Goal: Task Accomplishment & Management: Complete application form

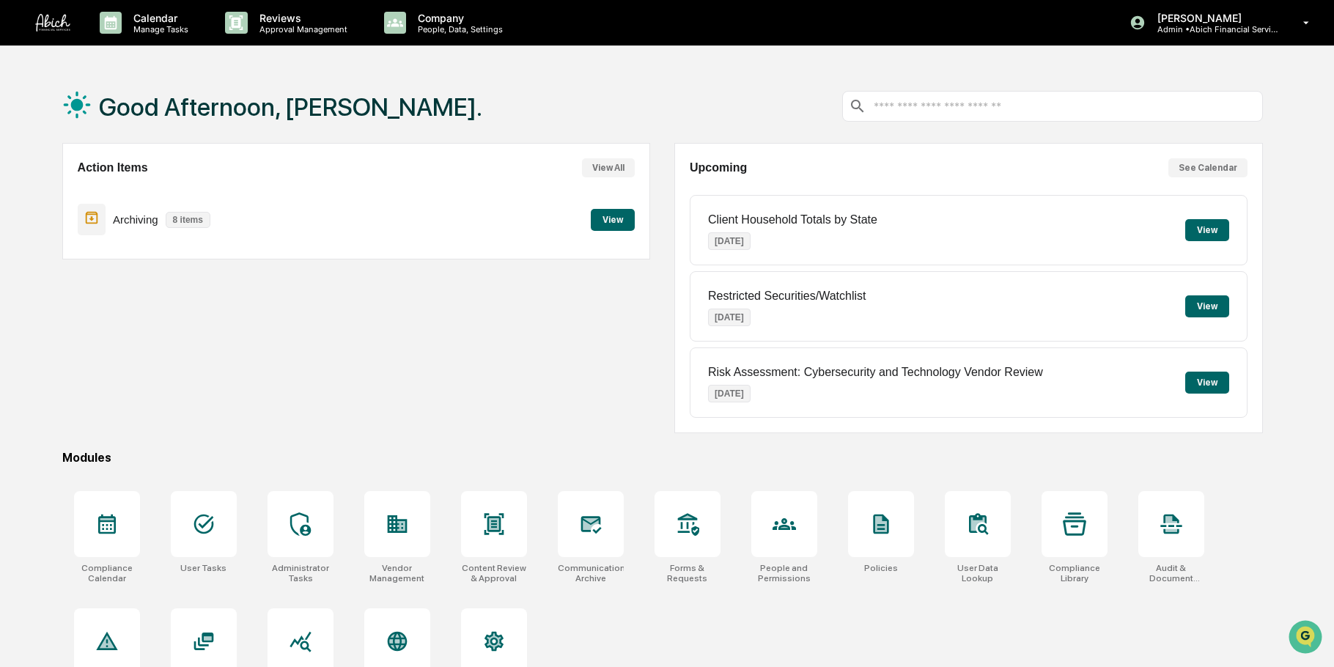
click at [256, 28] on p "Approval Management" at bounding box center [301, 29] width 107 height 10
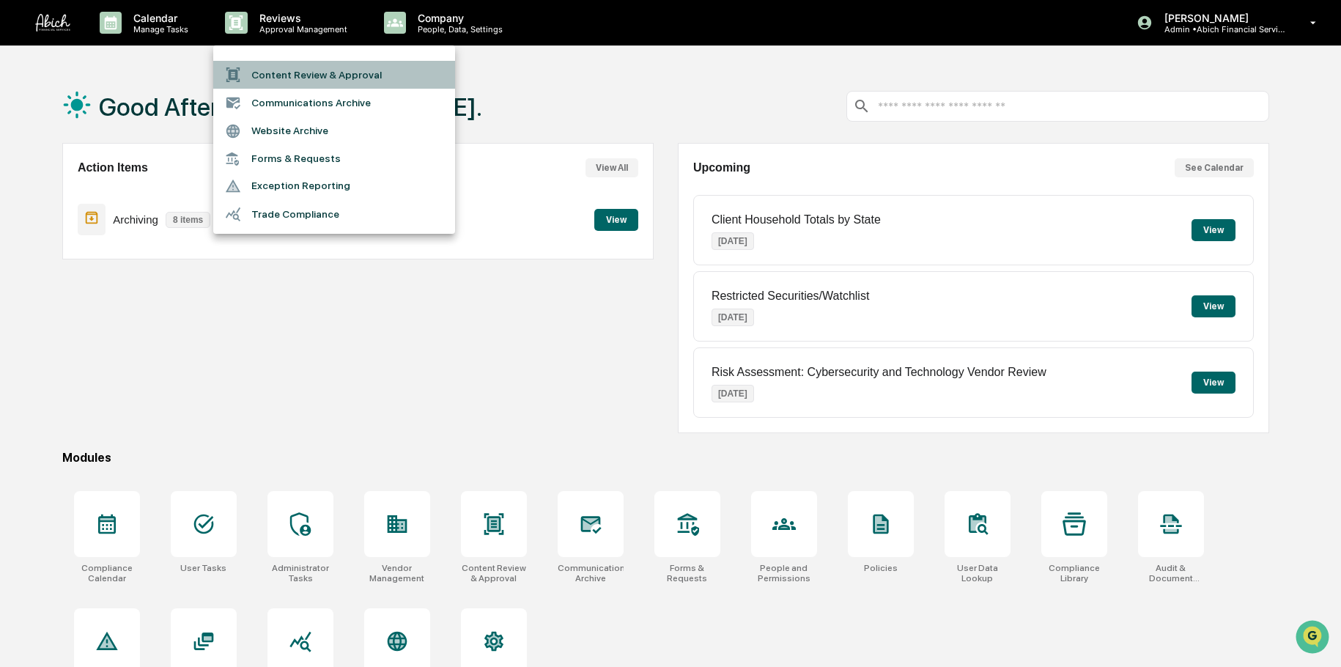
click at [258, 76] on li "Content Review & Approval" at bounding box center [334, 75] width 242 height 28
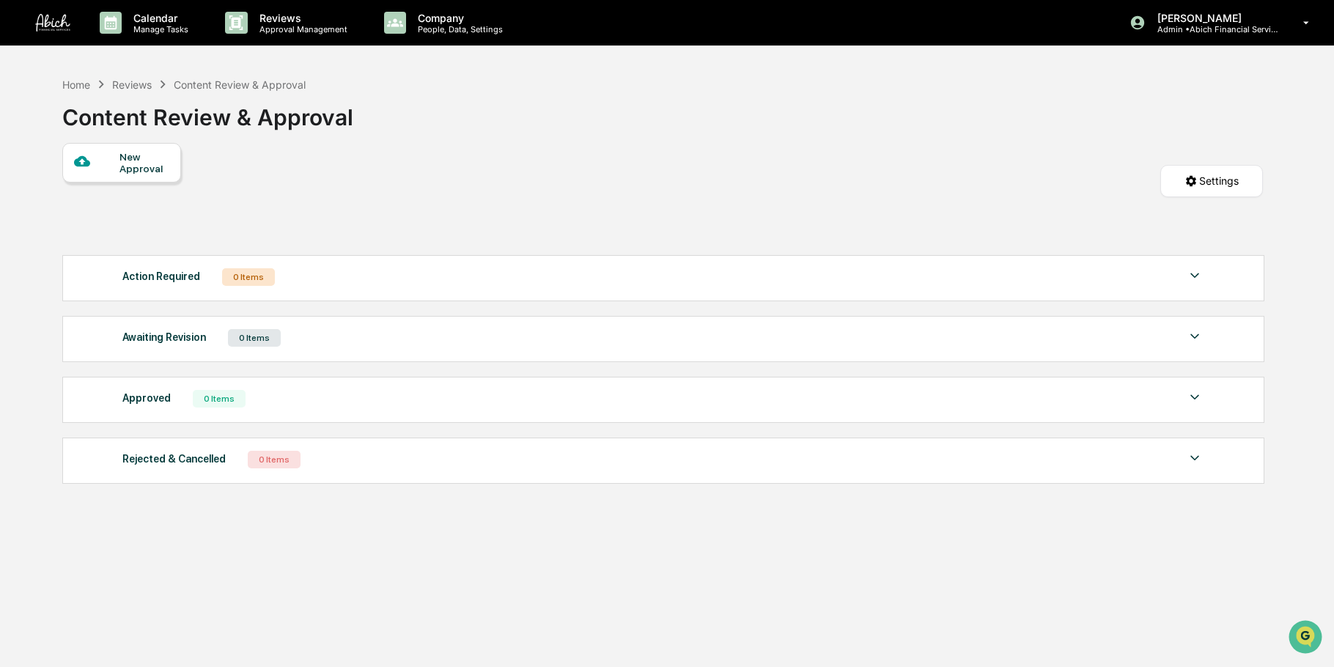
drag, startPoint x: 116, startPoint y: 154, endPoint x: 123, endPoint y: 155, distance: 7.5
click at [123, 155] on div "New Approval" at bounding box center [121, 163] width 119 height 40
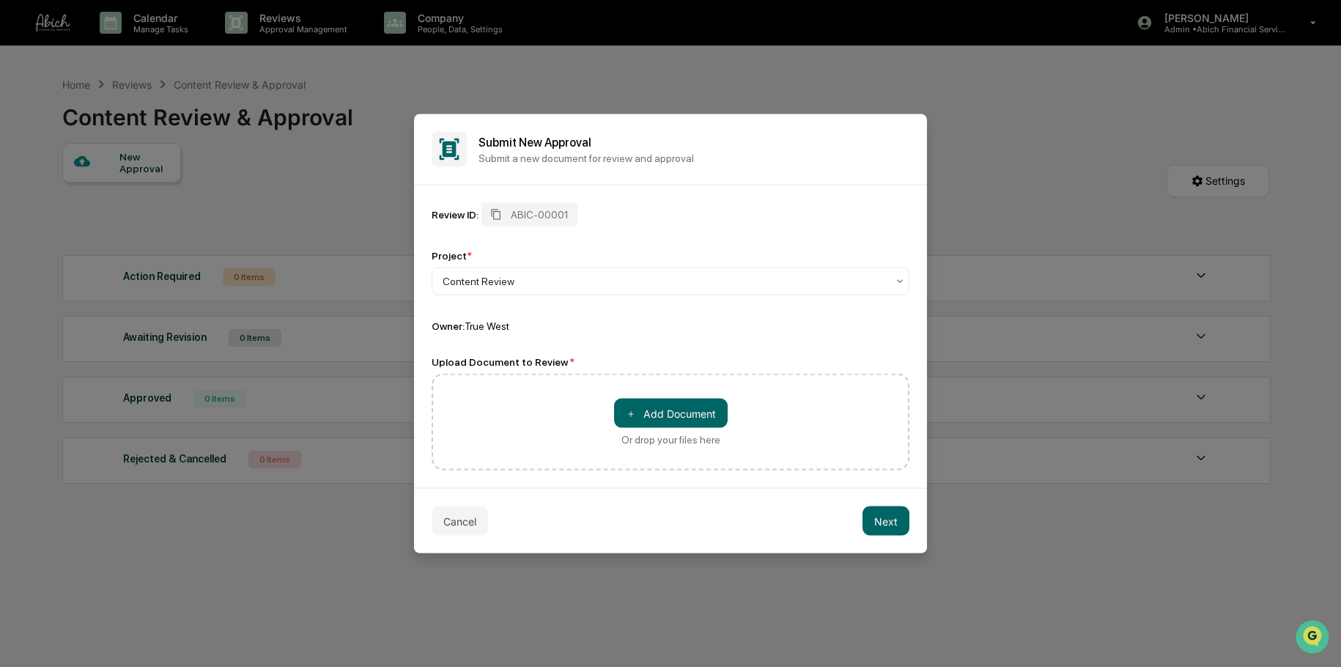
click at [665, 405] on button "＋ Add Document" at bounding box center [671, 413] width 114 height 29
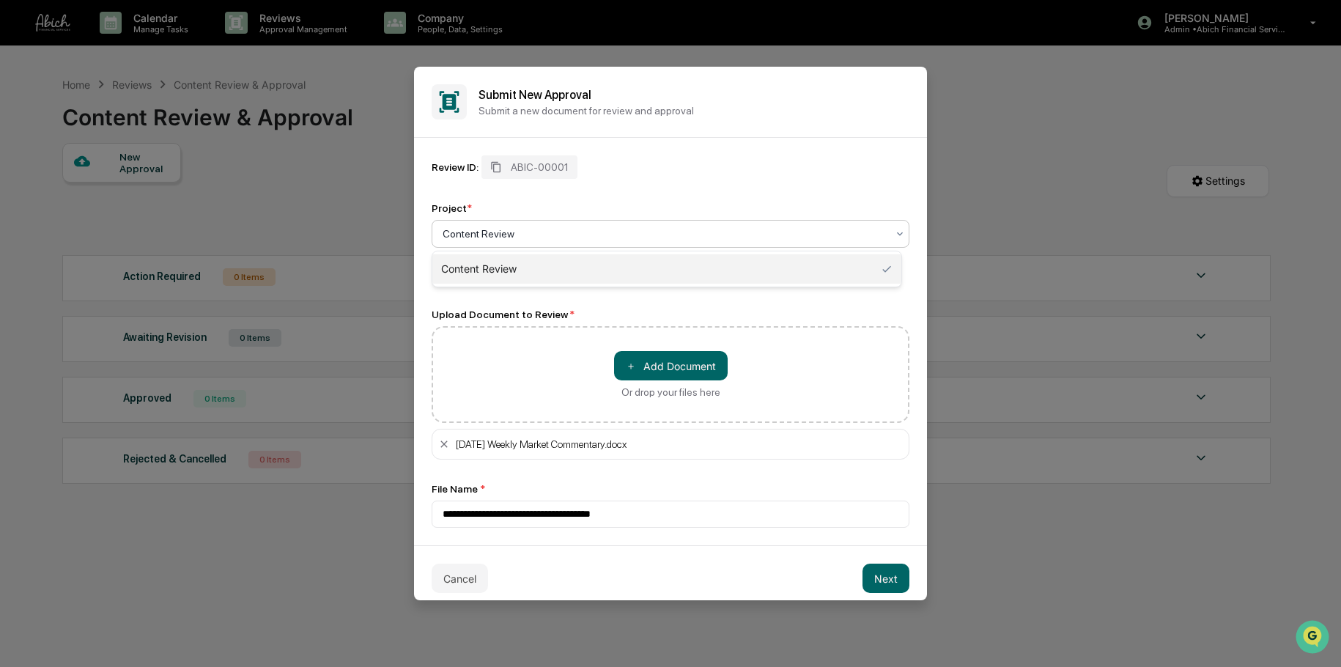
click at [854, 232] on div at bounding box center [665, 233] width 444 height 15
click at [865, 314] on div "Upload Document to Review *" at bounding box center [671, 315] width 478 height 12
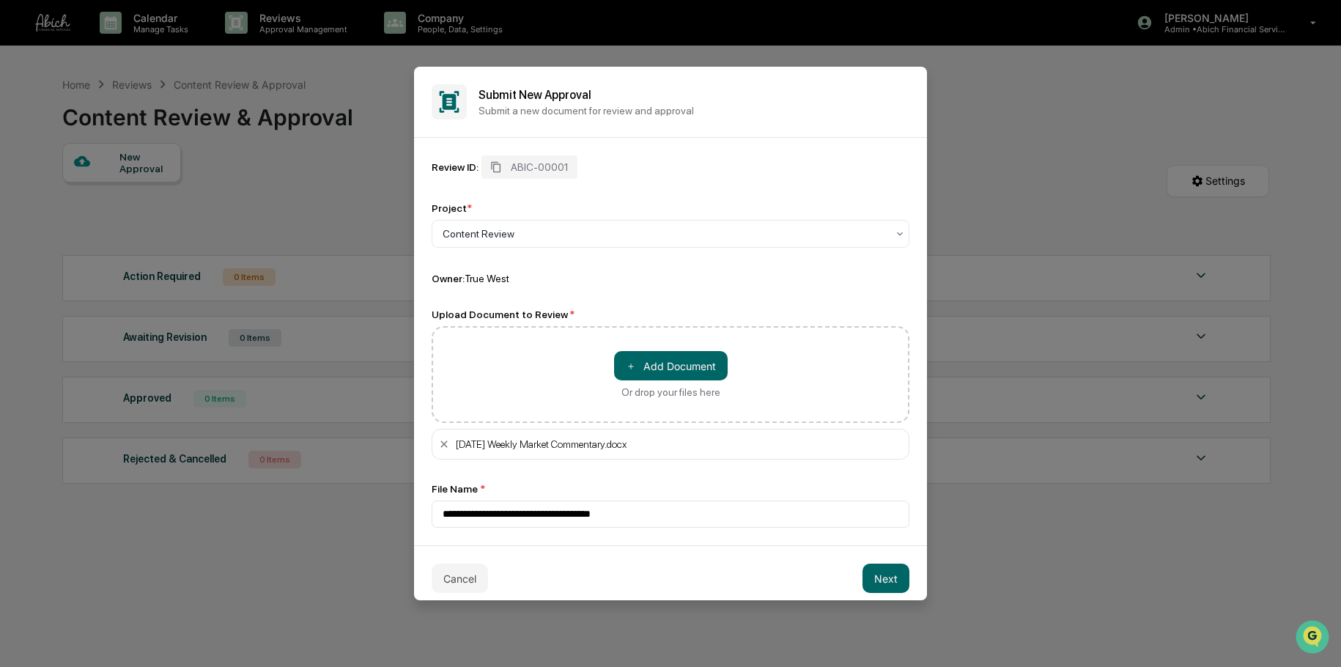
click at [890, 575] on button "Next" at bounding box center [886, 578] width 47 height 29
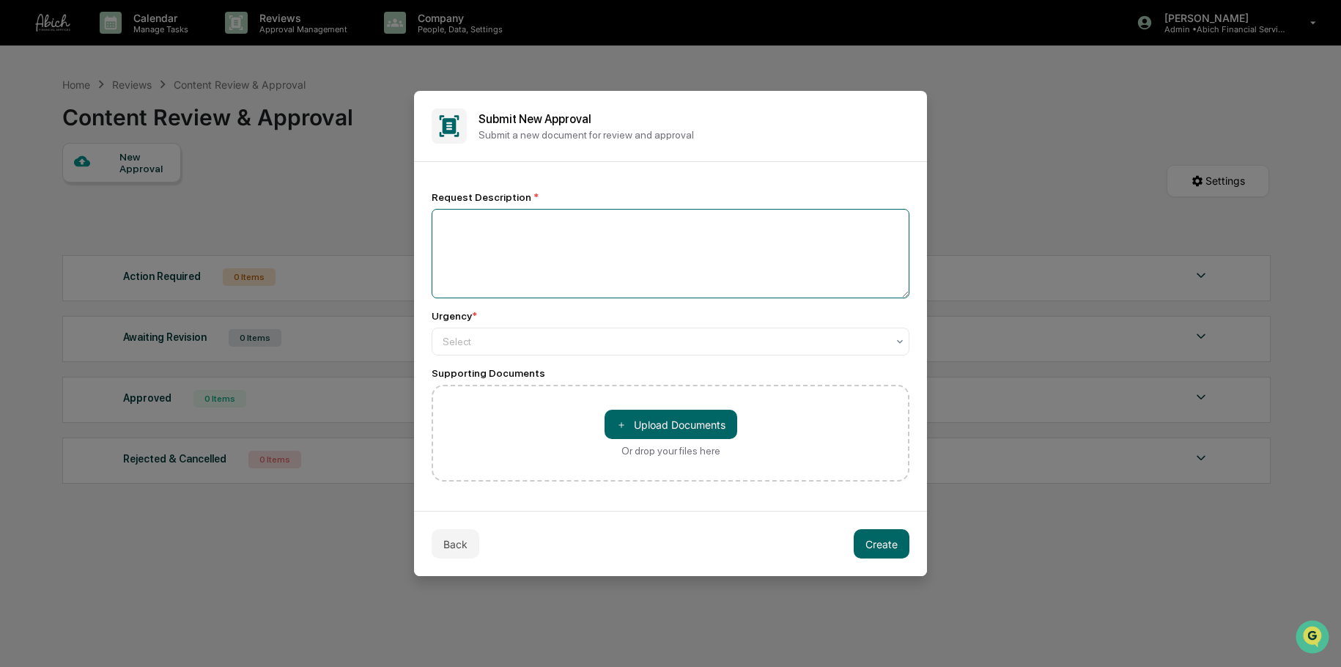
click at [681, 234] on textarea at bounding box center [671, 253] width 478 height 89
click at [787, 260] on textarea at bounding box center [671, 253] width 478 height 89
click at [473, 219] on textarea at bounding box center [671, 253] width 478 height 89
paste textarea "**********"
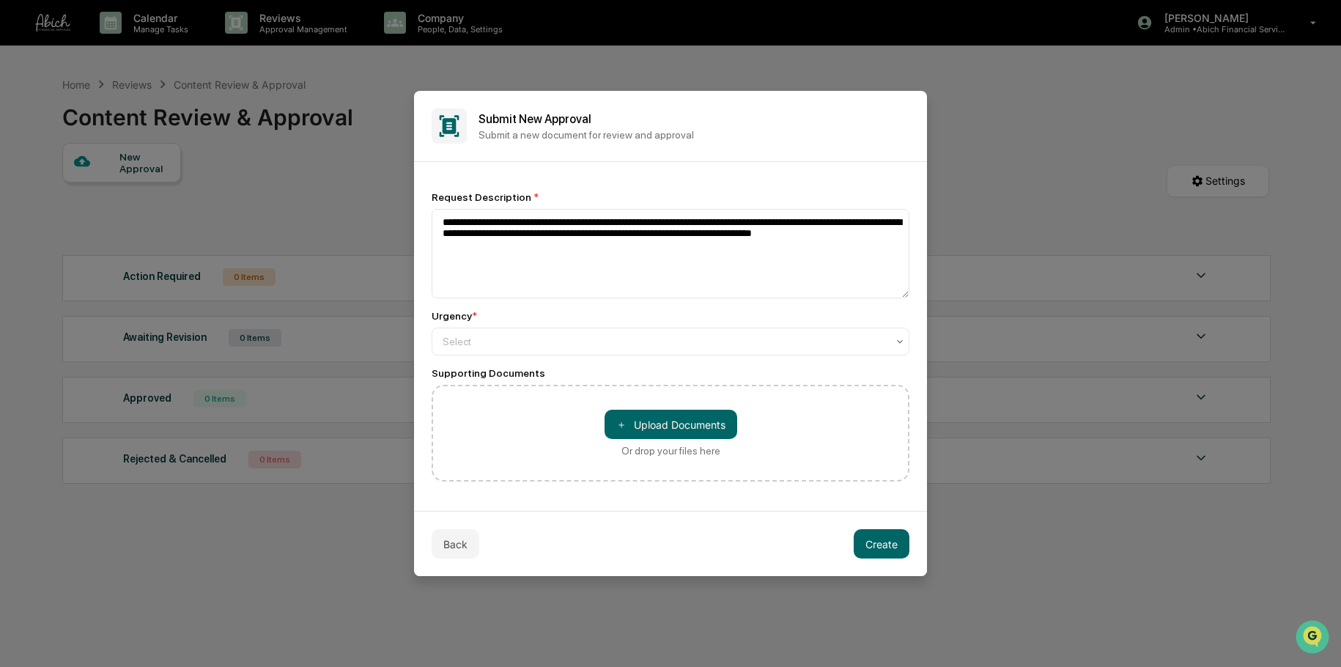
click at [535, 339] on div at bounding box center [665, 341] width 444 height 15
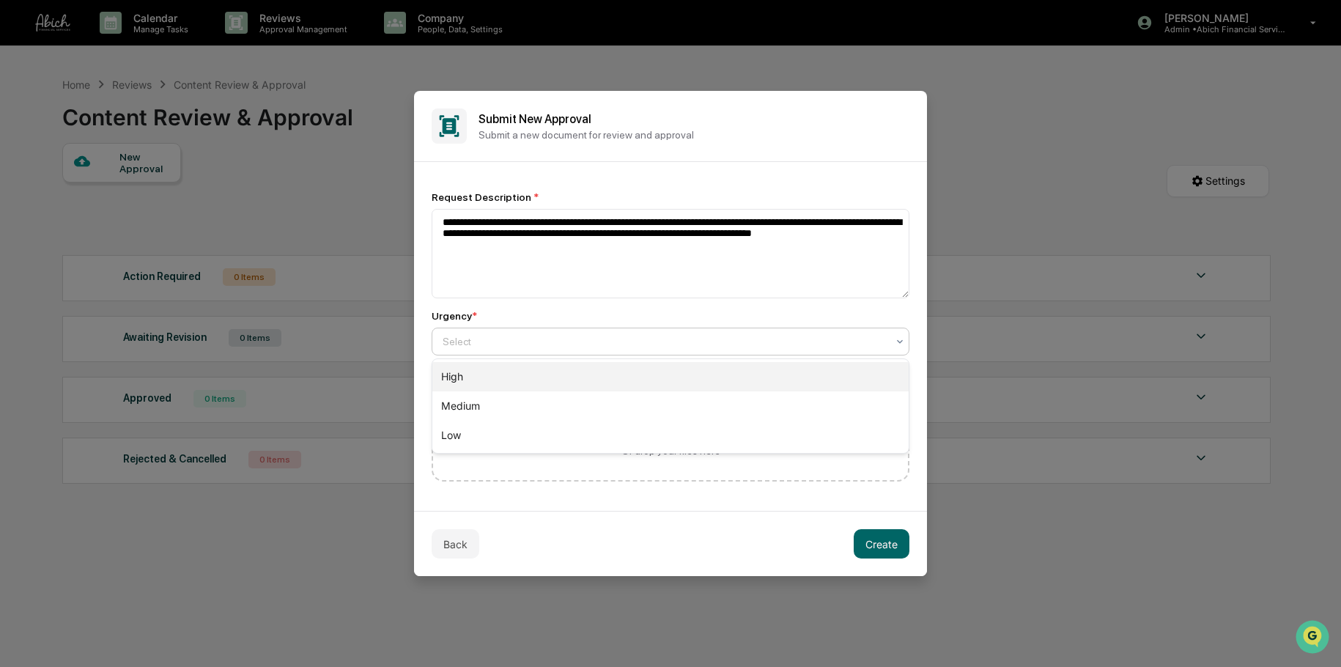
click at [490, 375] on div "High" at bounding box center [670, 376] width 476 height 29
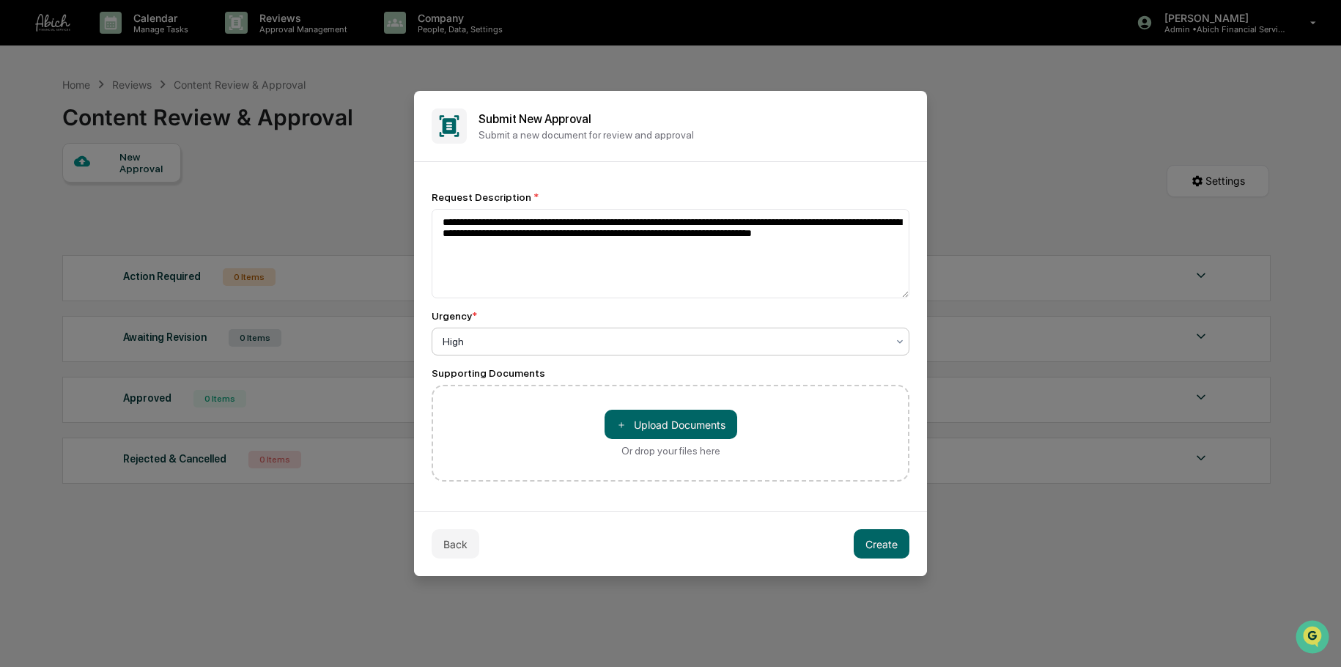
click at [646, 424] on button "＋ Upload Documents" at bounding box center [671, 424] width 133 height 29
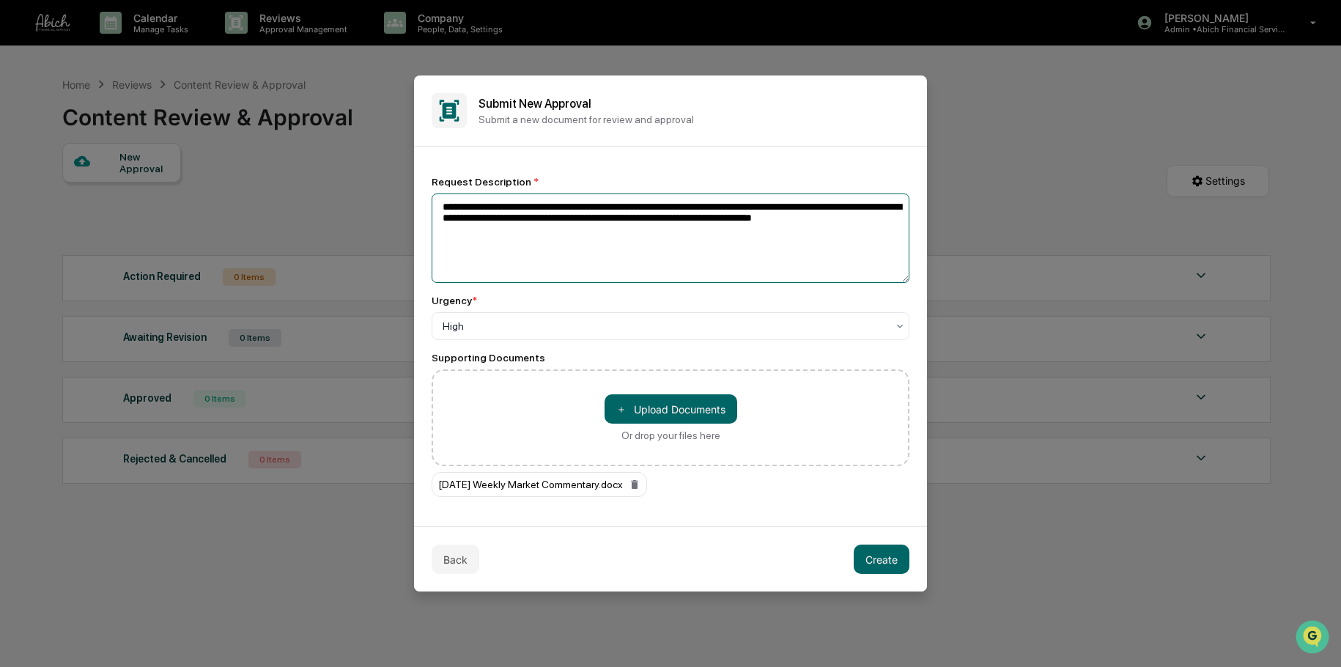
click at [625, 240] on textarea "**********" at bounding box center [671, 237] width 478 height 89
click at [610, 207] on textarea "**********" at bounding box center [671, 237] width 478 height 89
type textarea "**********"
click at [889, 567] on button "Create" at bounding box center [882, 558] width 56 height 29
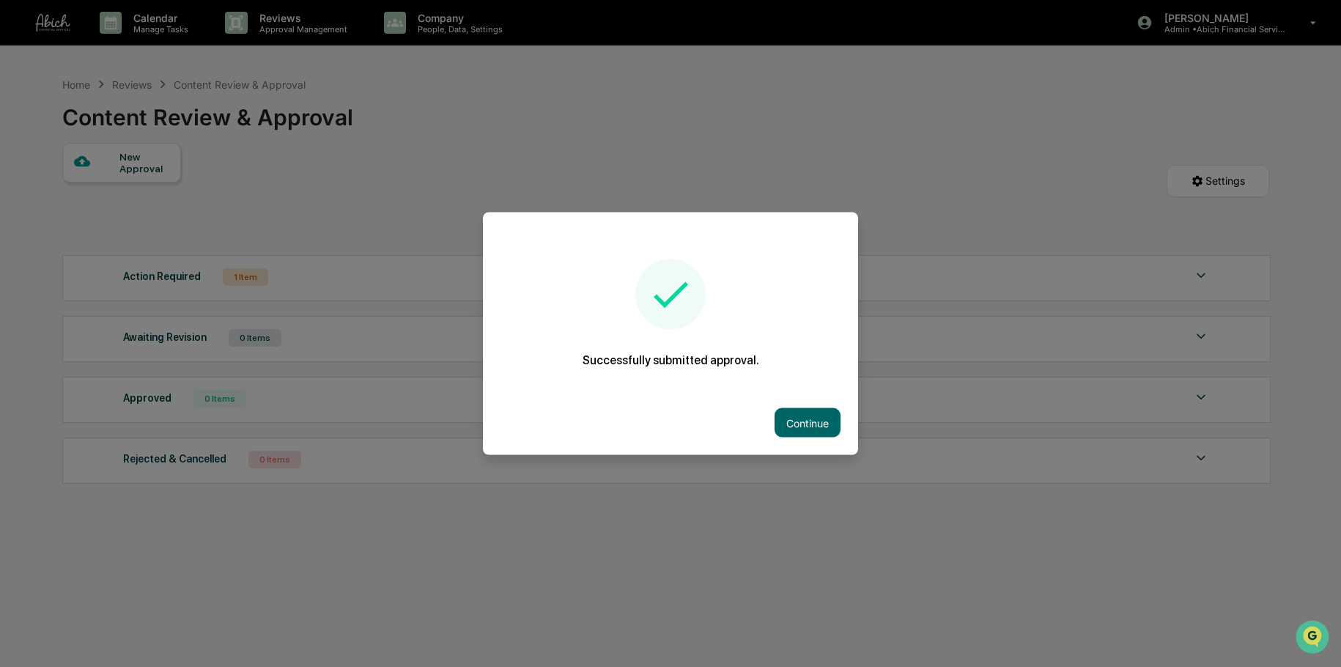
click at [816, 416] on button "Continue" at bounding box center [808, 422] width 66 height 29
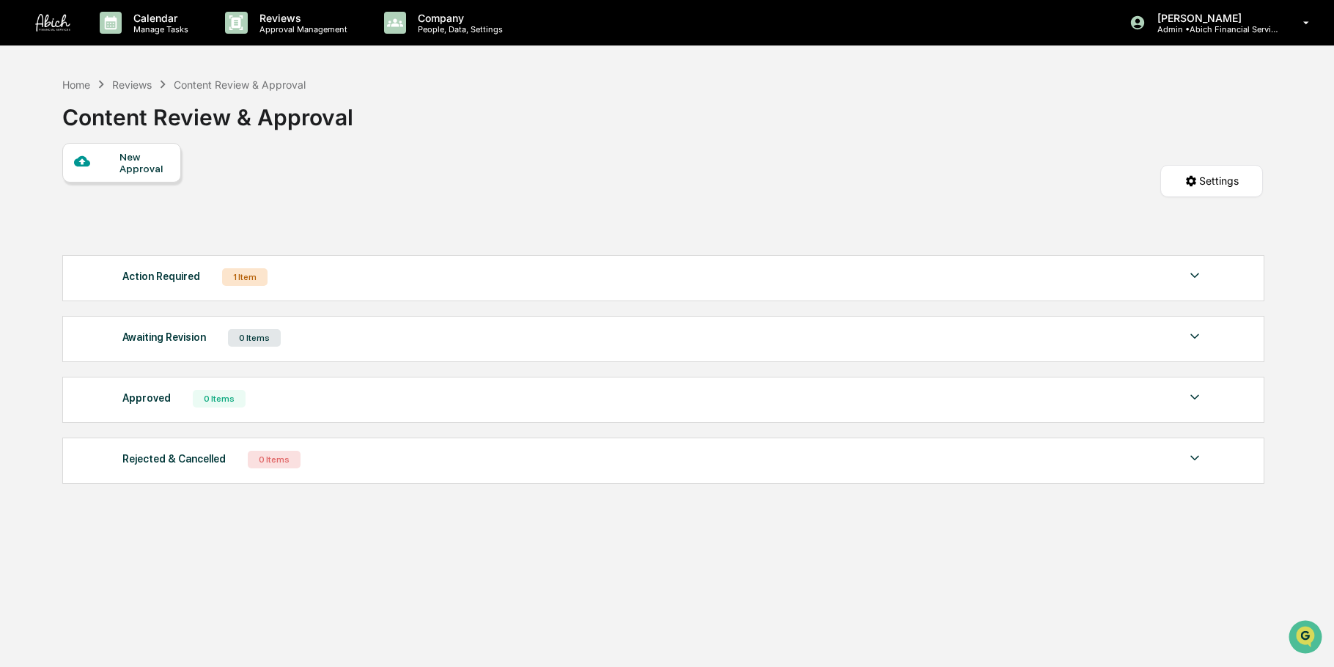
click at [1189, 285] on div at bounding box center [1195, 277] width 18 height 20
